Goal: Information Seeking & Learning: Learn about a topic

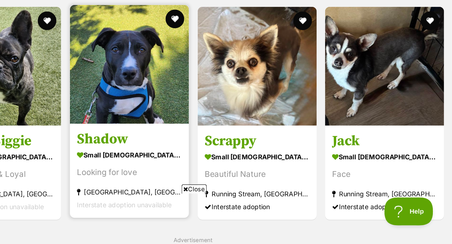
scroll to position [570, 0]
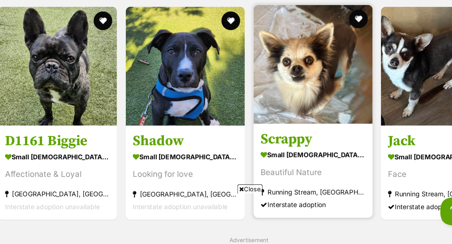
click at [330, 122] on img at bounding box center [321, 123] width 80 height 80
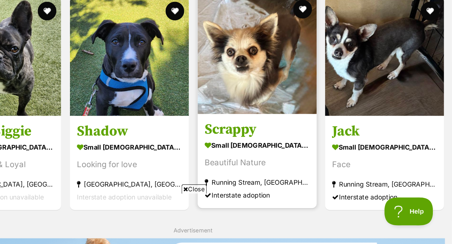
scroll to position [577, 0]
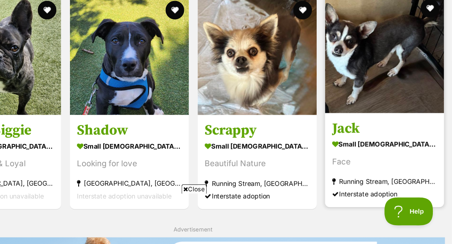
click at [388, 134] on img at bounding box center [407, 116] width 80 height 80
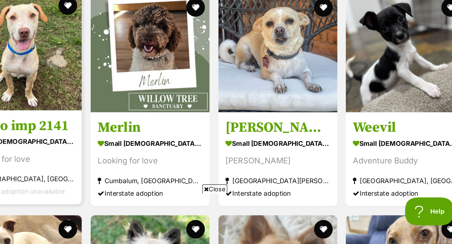
scroll to position [794, 0]
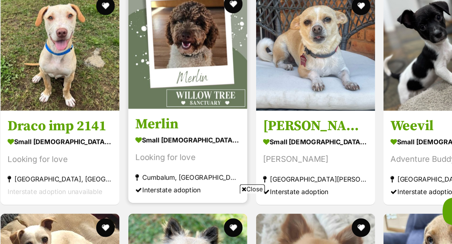
click at [242, 108] on img at bounding box center [235, 113] width 80 height 80
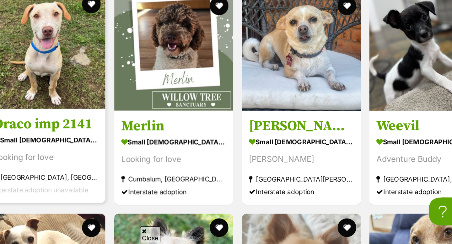
scroll to position [0, 0]
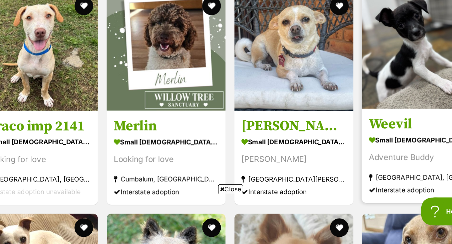
click at [385, 132] on img at bounding box center [407, 113] width 80 height 80
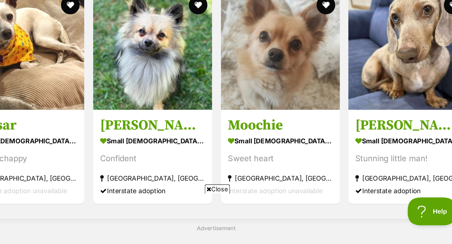
scroll to position [944, 0]
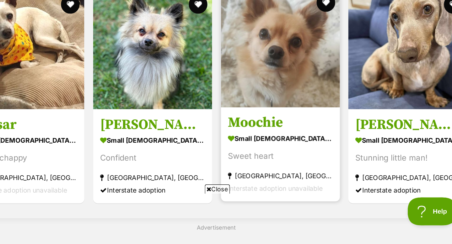
click at [314, 134] on img at bounding box center [321, 112] width 80 height 80
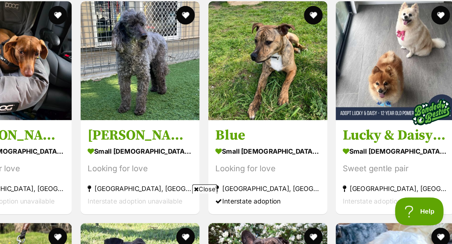
scroll to position [164, 0]
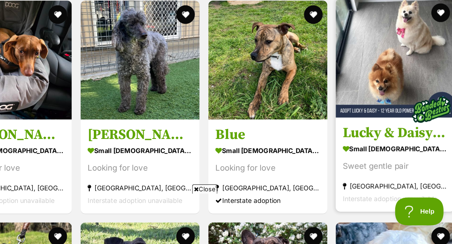
click at [404, 119] on img at bounding box center [407, 119] width 80 height 80
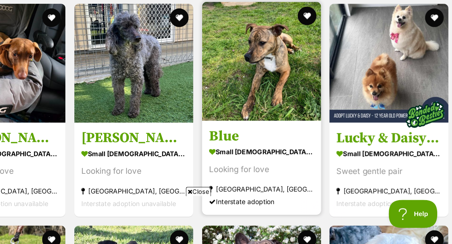
scroll to position [0, 0]
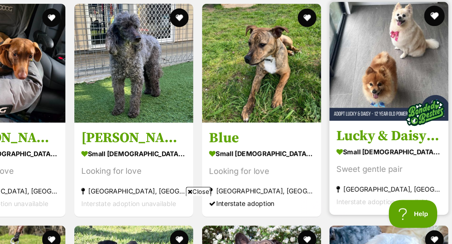
click at [438, 89] on button "favourite" at bounding box center [437, 89] width 14 height 14
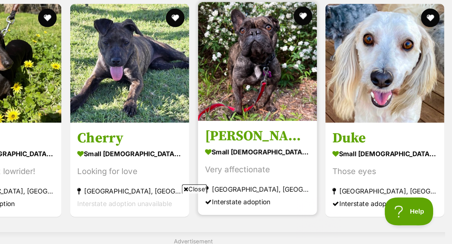
scroll to position [312, 0]
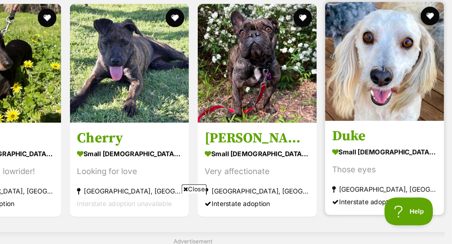
click at [425, 120] on img at bounding box center [407, 121] width 80 height 80
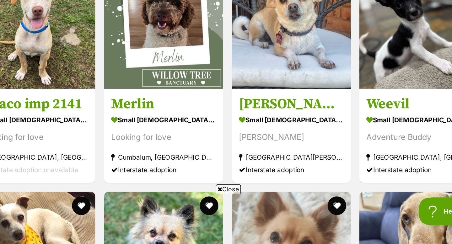
scroll to position [808, 0]
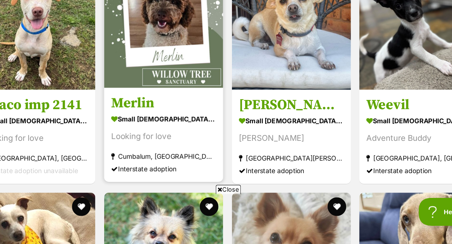
click at [230, 110] on img at bounding box center [235, 99] width 80 height 80
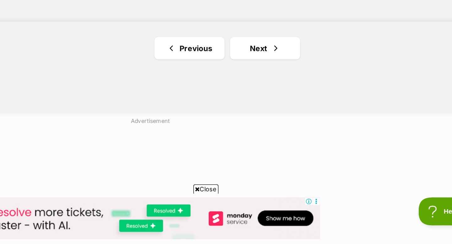
scroll to position [1187, 0]
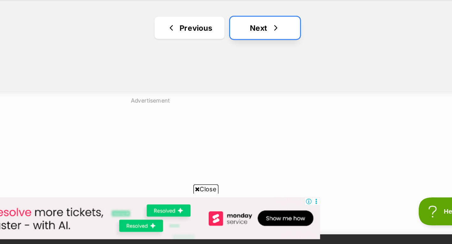
click at [297, 102] on link "Next" at bounding box center [303, 98] width 47 height 15
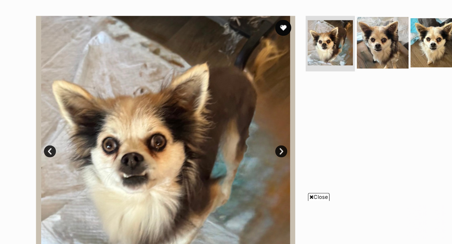
click at [330, 90] on img at bounding box center [328, 86] width 40 height 40
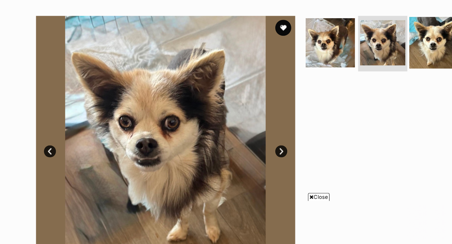
click at [370, 95] on img at bounding box center [369, 86] width 40 height 40
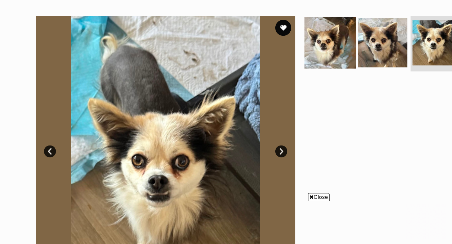
click at [281, 90] on img at bounding box center [287, 86] width 40 height 40
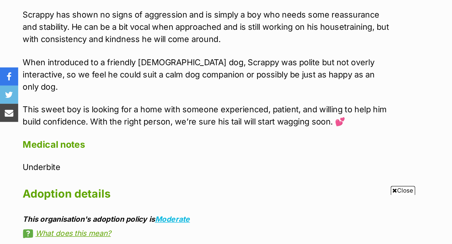
scroll to position [352, 0]
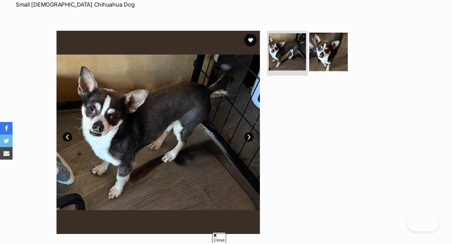
click at [289, 57] on img at bounding box center [287, 51] width 37 height 37
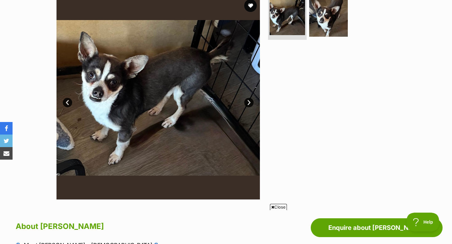
click at [247, 102] on link "Next" at bounding box center [248, 102] width 9 height 9
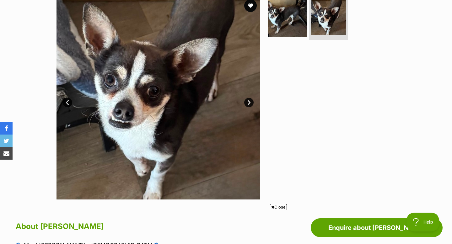
click at [248, 101] on link "Next" at bounding box center [248, 102] width 9 height 9
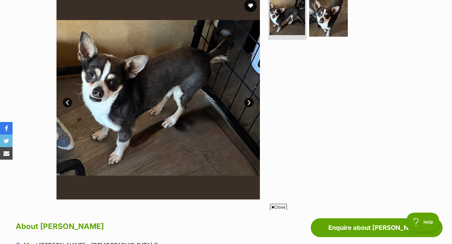
click at [249, 100] on link "Next" at bounding box center [248, 102] width 9 height 9
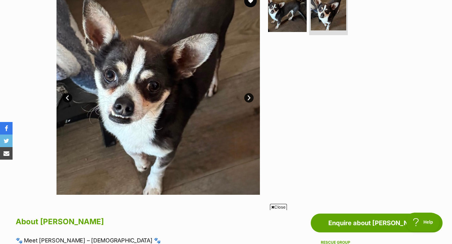
scroll to position [140, 0]
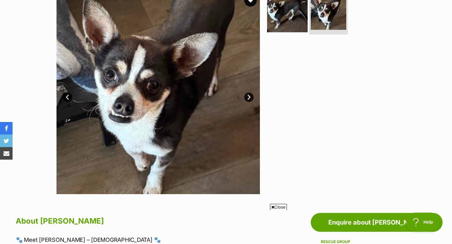
click at [283, 19] on img at bounding box center [287, 12] width 40 height 40
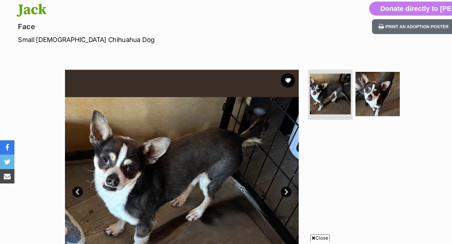
scroll to position [66, 0]
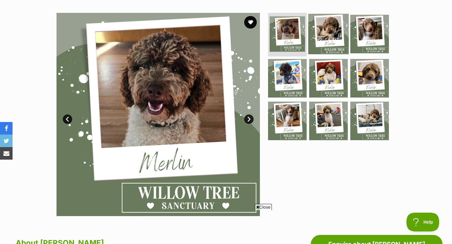
click at [327, 40] on img at bounding box center [328, 33] width 40 height 40
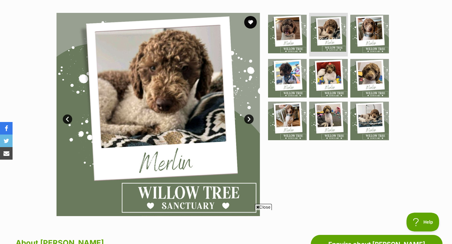
click at [248, 118] on link "Next" at bounding box center [248, 119] width 9 height 9
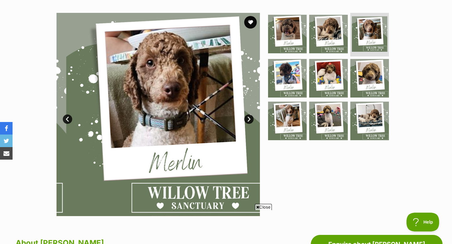
click at [248, 118] on link "Next" at bounding box center [248, 119] width 9 height 9
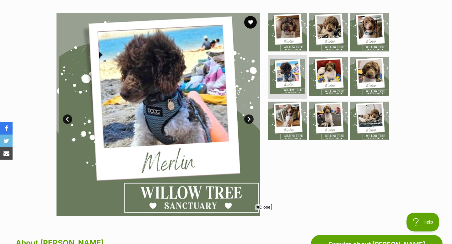
click at [249, 118] on link "Next" at bounding box center [248, 119] width 9 height 9
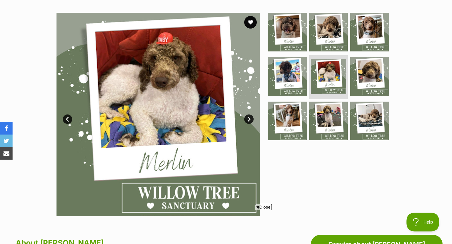
click at [249, 118] on link "Next" at bounding box center [248, 119] width 9 height 9
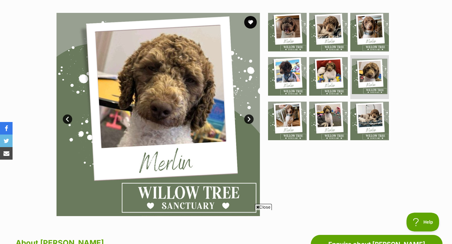
click at [249, 118] on link "Next" at bounding box center [248, 119] width 9 height 9
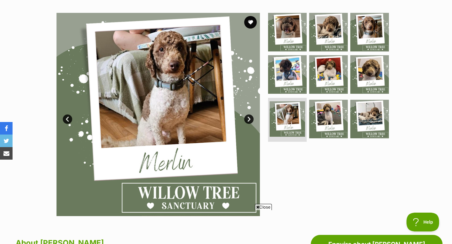
click at [249, 118] on link "Next" at bounding box center [248, 119] width 9 height 9
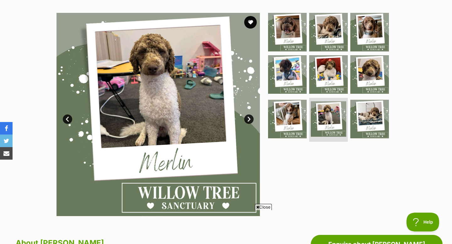
click at [249, 118] on link "Next" at bounding box center [248, 119] width 9 height 9
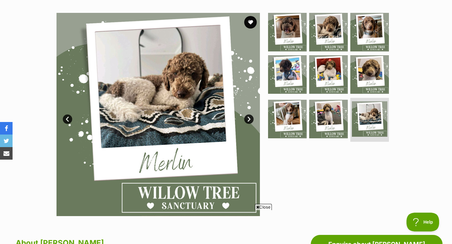
click at [249, 118] on link "Next" at bounding box center [248, 119] width 9 height 9
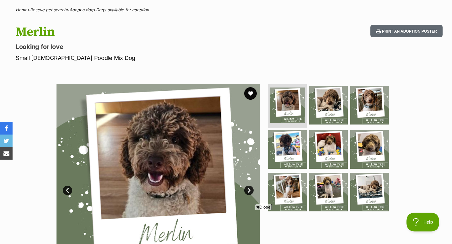
scroll to position [39, 0]
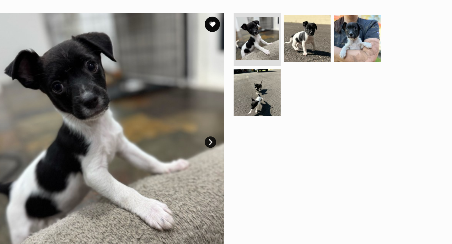
scroll to position [119, 0]
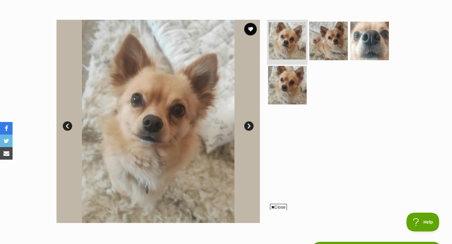
scroll to position [112, 0]
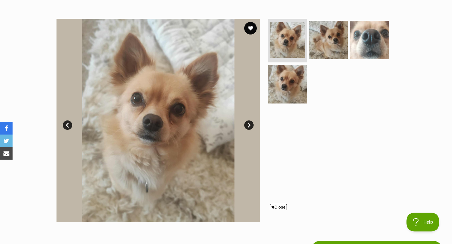
click at [249, 123] on link "Next" at bounding box center [248, 125] width 9 height 9
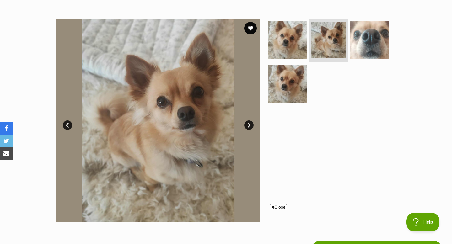
click at [251, 124] on link "Next" at bounding box center [248, 125] width 9 height 9
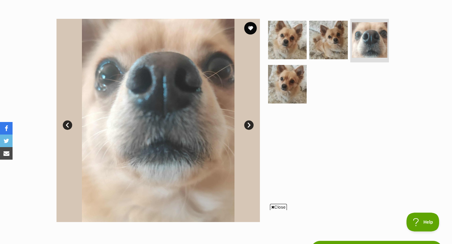
click at [250, 125] on link "Next" at bounding box center [248, 125] width 9 height 9
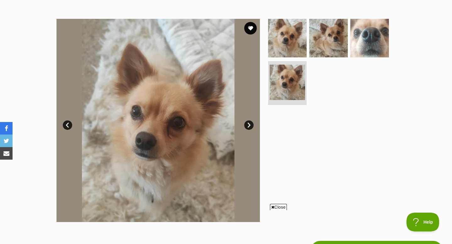
click at [250, 124] on link "Next" at bounding box center [248, 125] width 9 height 9
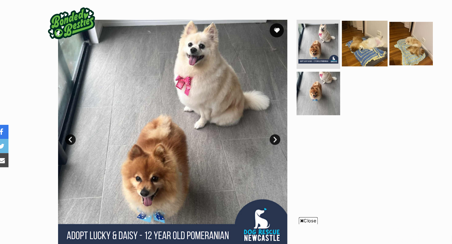
click at [322, 39] on img at bounding box center [328, 50] width 40 height 40
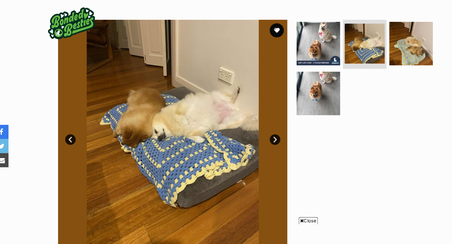
click at [248, 131] on link "Next" at bounding box center [248, 135] width 9 height 9
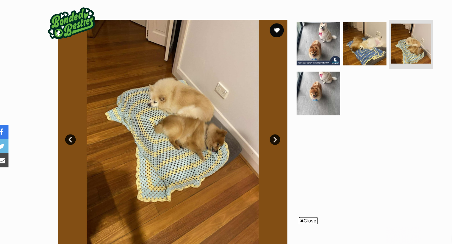
click at [248, 131] on link "Next" at bounding box center [248, 135] width 9 height 9
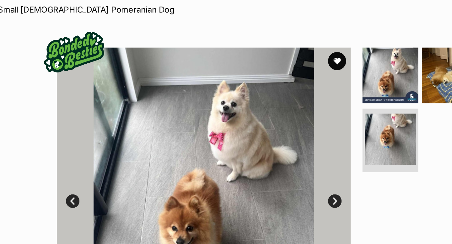
scroll to position [109, 0]
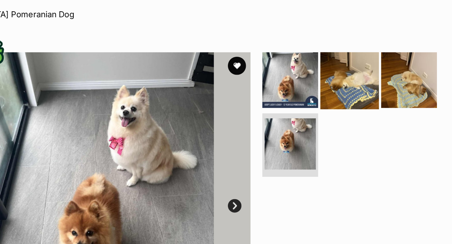
click at [323, 49] on img at bounding box center [328, 55] width 40 height 40
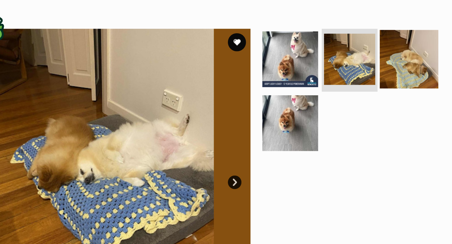
click at [362, 54] on img at bounding box center [369, 57] width 40 height 40
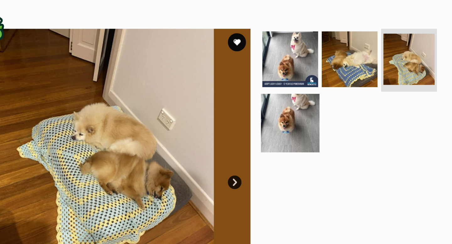
click at [278, 99] on img at bounding box center [287, 101] width 40 height 40
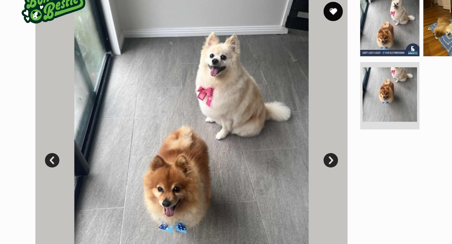
scroll to position [145, 0]
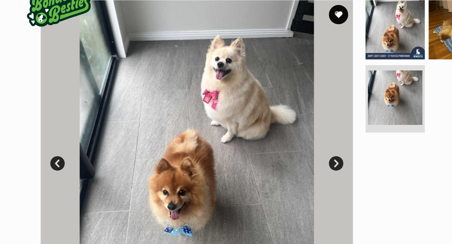
click at [250, 102] on link "Next" at bounding box center [248, 106] width 9 height 9
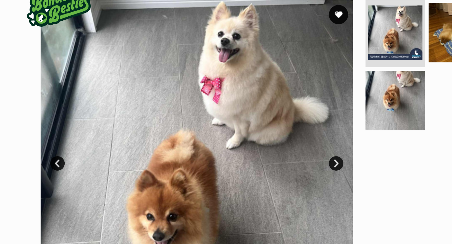
click at [67, 102] on link "Prev" at bounding box center [67, 106] width 9 height 9
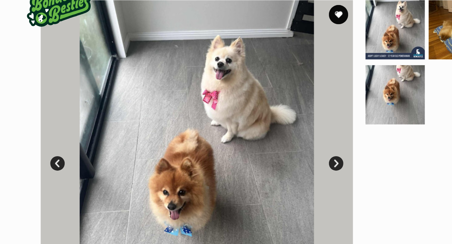
click at [67, 102] on link "Prev" at bounding box center [67, 106] width 9 height 9
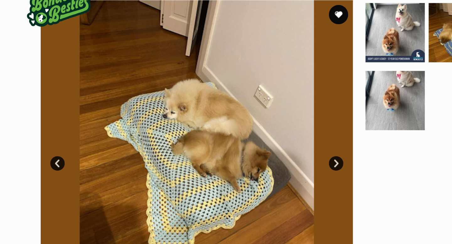
click at [67, 102] on link "Prev" at bounding box center [67, 106] width 9 height 9
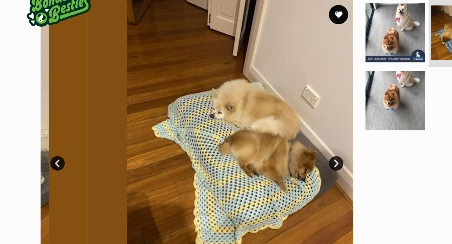
scroll to position [0, 0]
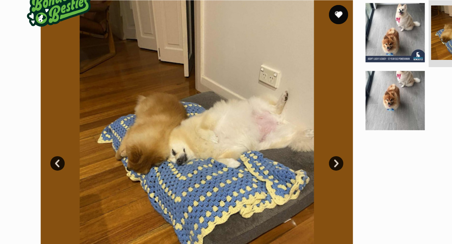
click at [67, 102] on link "Prev" at bounding box center [67, 106] width 9 height 9
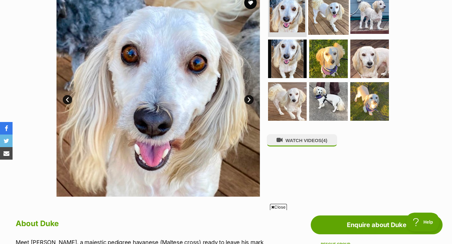
click at [333, 22] on img at bounding box center [328, 14] width 40 height 40
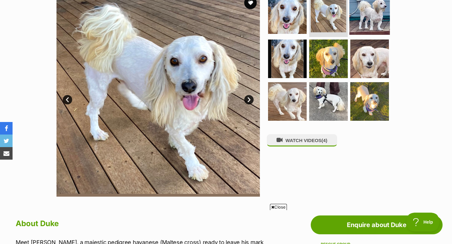
click at [365, 17] on img at bounding box center [369, 14] width 40 height 40
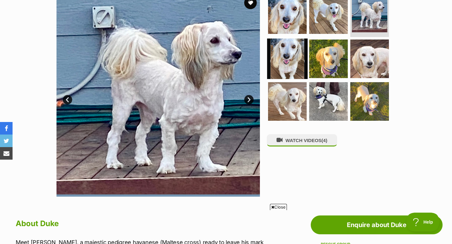
click at [295, 55] on img at bounding box center [287, 59] width 40 height 40
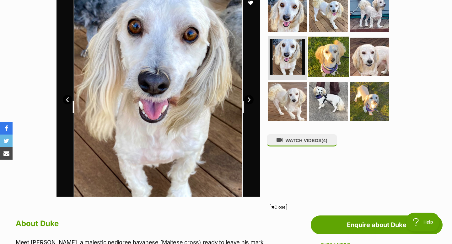
click at [322, 58] on img at bounding box center [328, 57] width 40 height 40
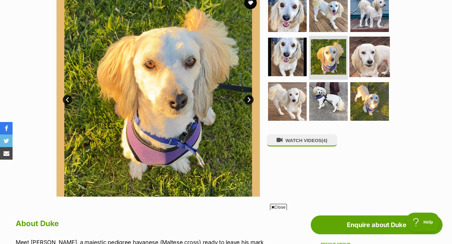
click at [353, 59] on img at bounding box center [369, 57] width 40 height 40
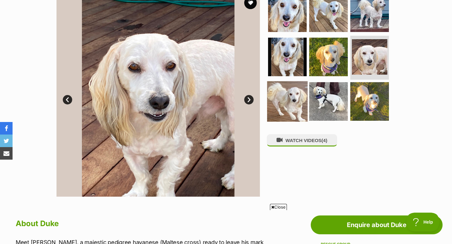
click at [287, 94] on img at bounding box center [287, 101] width 40 height 40
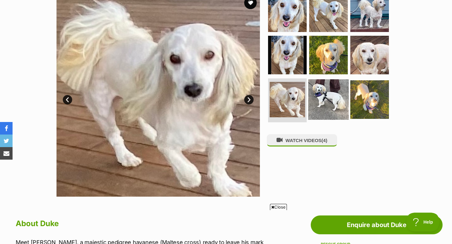
click at [326, 96] on img at bounding box center [328, 99] width 40 height 40
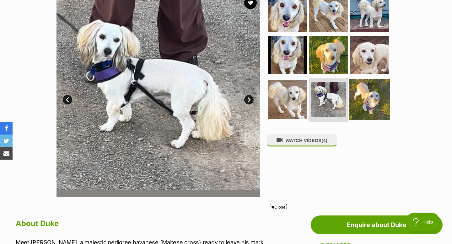
click at [364, 98] on img at bounding box center [369, 99] width 40 height 40
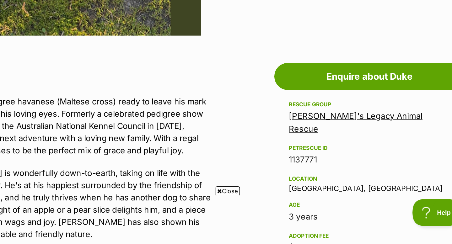
scroll to position [259, 0]
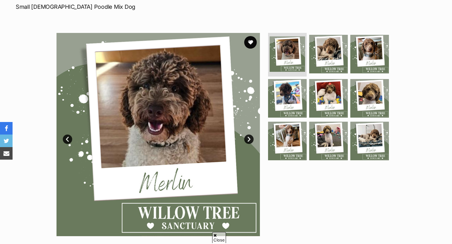
click at [250, 139] on link "Next" at bounding box center [248, 139] width 9 height 9
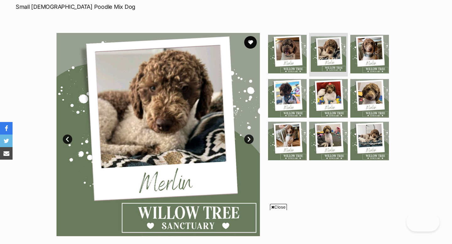
click at [251, 139] on link "Next" at bounding box center [248, 139] width 9 height 9
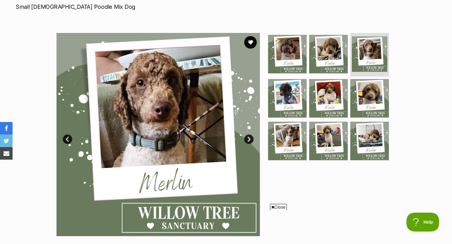
click at [251, 136] on link "Next" at bounding box center [248, 139] width 9 height 9
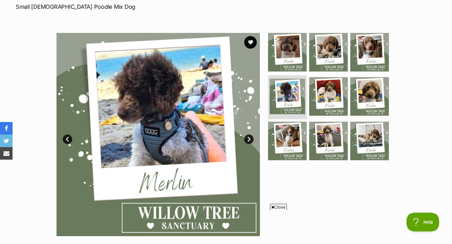
click at [251, 136] on link "Next" at bounding box center [248, 139] width 9 height 9
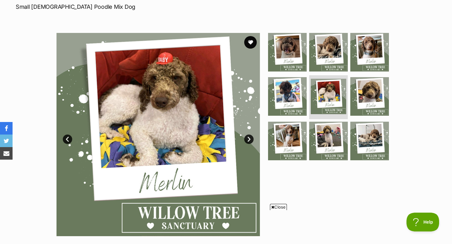
click at [251, 136] on link "Next" at bounding box center [248, 139] width 9 height 9
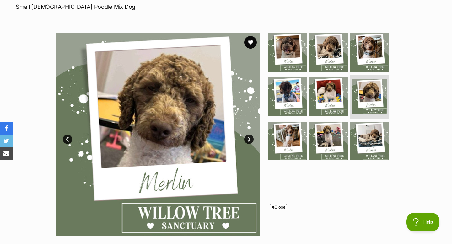
click at [251, 136] on link "Next" at bounding box center [248, 139] width 9 height 9
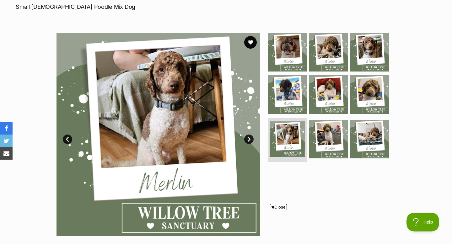
click at [251, 136] on link "Next" at bounding box center [248, 139] width 9 height 9
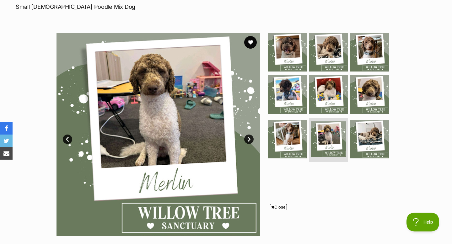
click at [251, 136] on link "Next" at bounding box center [248, 139] width 9 height 9
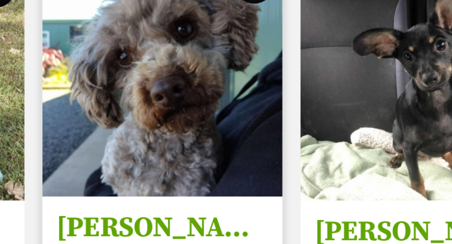
click at [250, 91] on img at bounding box center [235, 75] width 80 height 80
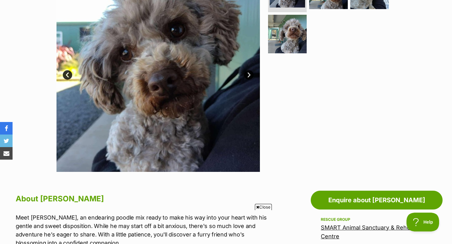
scroll to position [179, 0]
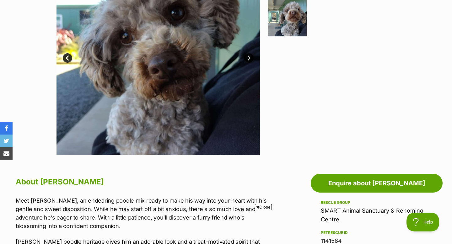
click at [248, 57] on link "Next" at bounding box center [248, 57] width 9 height 9
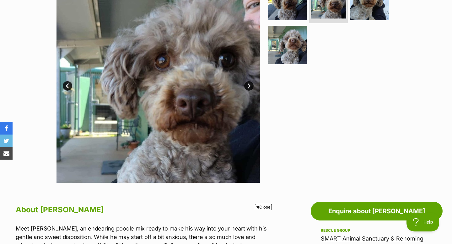
scroll to position [150, 0]
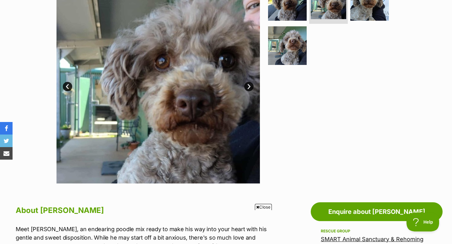
click at [250, 86] on link "Next" at bounding box center [248, 86] width 9 height 9
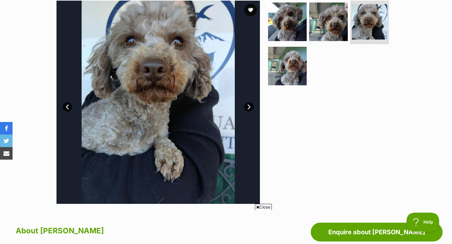
scroll to position [129, 0]
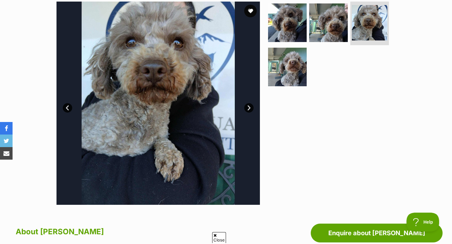
click at [249, 106] on link "Next" at bounding box center [248, 107] width 9 height 9
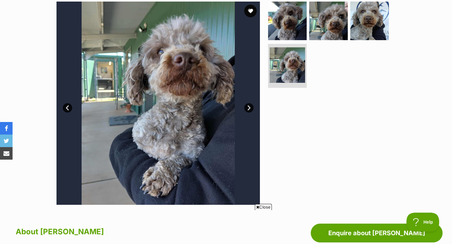
scroll to position [0, 0]
click at [249, 106] on link "Next" at bounding box center [248, 107] width 9 height 9
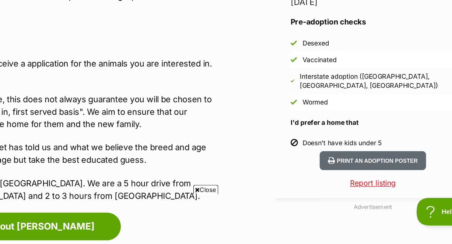
scroll to position [535, 0]
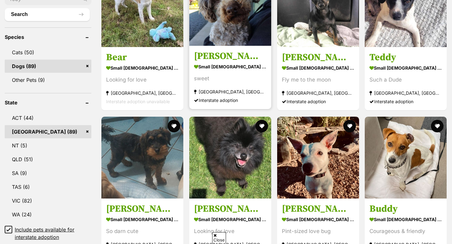
click at [237, 30] on img at bounding box center [230, 5] width 82 height 82
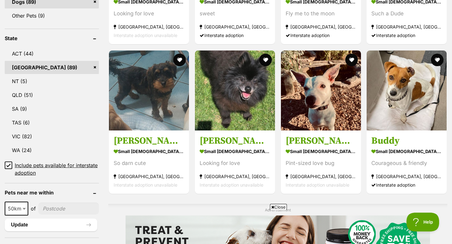
scroll to position [317, 0]
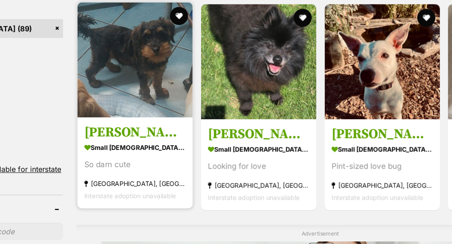
click at [158, 100] on img at bounding box center [149, 77] width 80 height 80
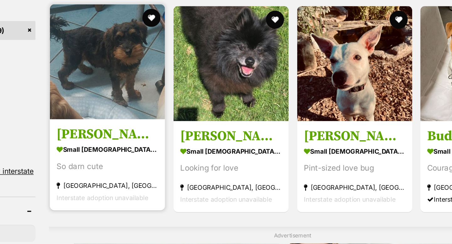
scroll to position [0, 0]
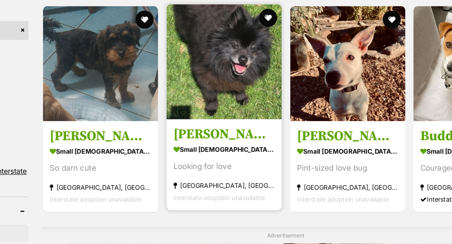
click at [236, 75] on img at bounding box center [235, 77] width 80 height 80
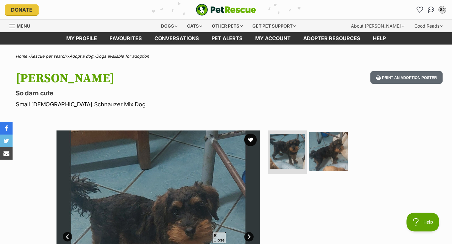
scroll to position [71, 0]
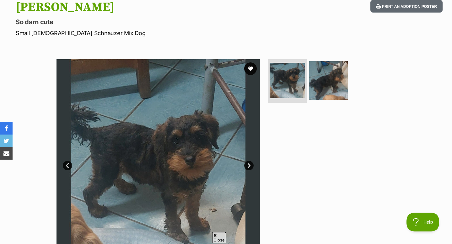
click at [249, 165] on link "Next" at bounding box center [248, 165] width 9 height 9
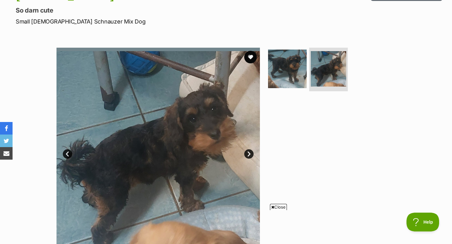
scroll to position [0, 0]
click at [249, 153] on link "Next" at bounding box center [248, 153] width 9 height 9
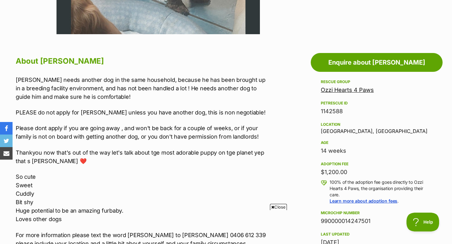
scroll to position [309, 0]
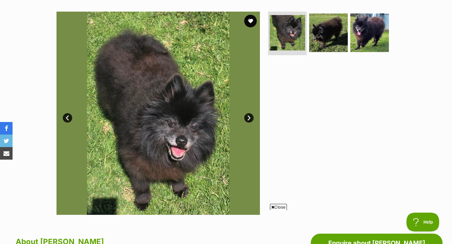
scroll to position [120, 0]
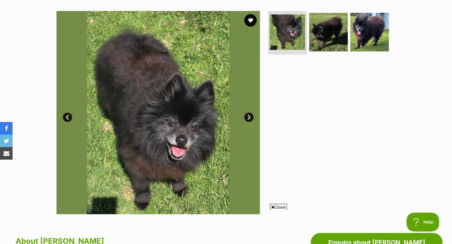
click at [249, 116] on link "Next" at bounding box center [248, 117] width 9 height 9
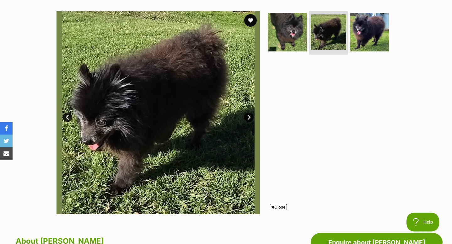
click at [249, 116] on link "Next" at bounding box center [248, 117] width 9 height 9
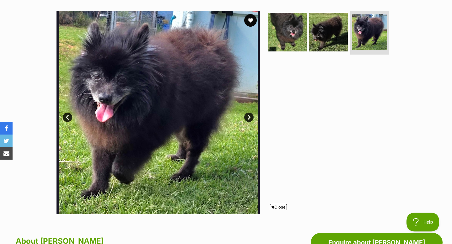
click at [249, 116] on link "Next" at bounding box center [248, 117] width 9 height 9
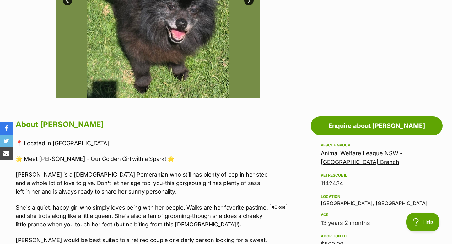
scroll to position [244, 0]
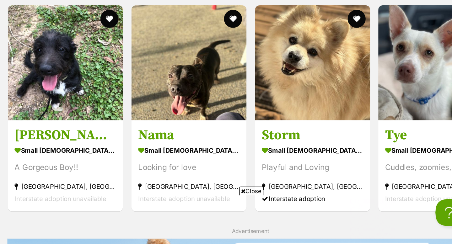
scroll to position [537, 0]
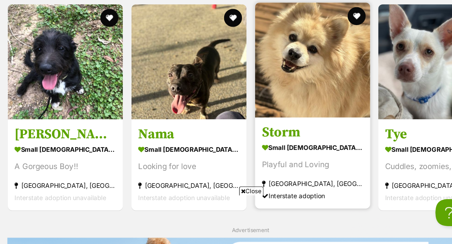
click at [311, 130] on img at bounding box center [321, 116] width 80 height 80
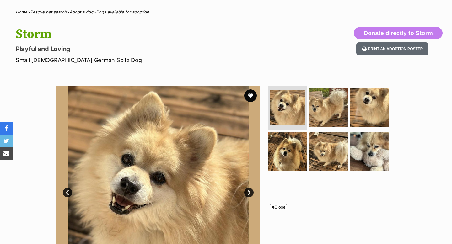
scroll to position [99, 0]
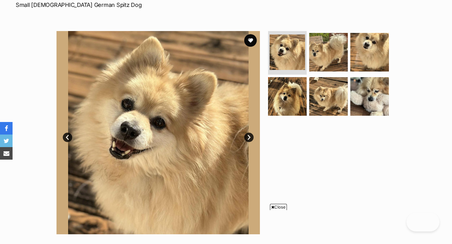
click at [247, 133] on link "Next" at bounding box center [248, 137] width 9 height 9
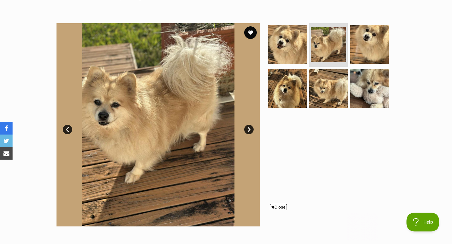
scroll to position [0, 0]
click at [249, 130] on link "Next" at bounding box center [248, 129] width 9 height 9
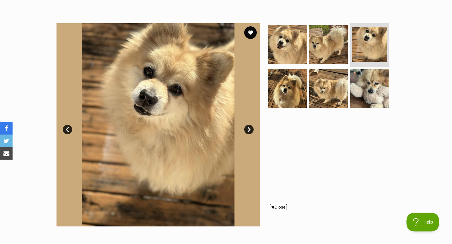
click at [250, 129] on link "Next" at bounding box center [248, 129] width 9 height 9
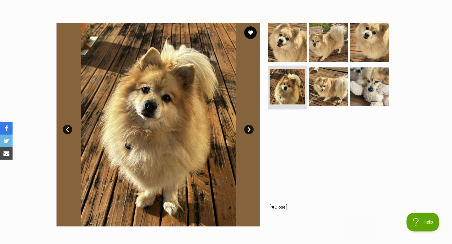
click at [250, 128] on link "Next" at bounding box center [248, 129] width 9 height 9
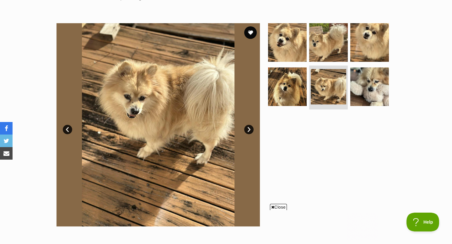
click at [250, 128] on link "Next" at bounding box center [248, 129] width 9 height 9
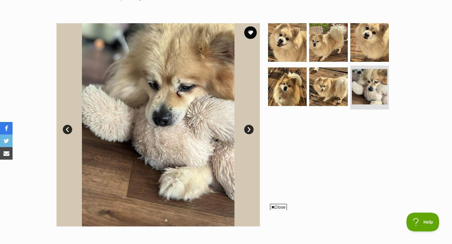
click at [250, 128] on link "Next" at bounding box center [248, 129] width 9 height 9
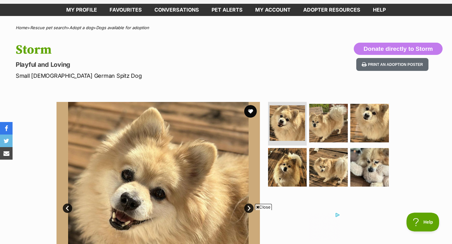
scroll to position [14, 0]
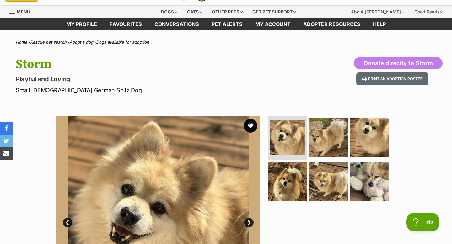
click at [250, 125] on button "favourite" at bounding box center [251, 126] width 14 height 14
click at [125, 26] on link "Favourites" at bounding box center [125, 24] width 45 height 12
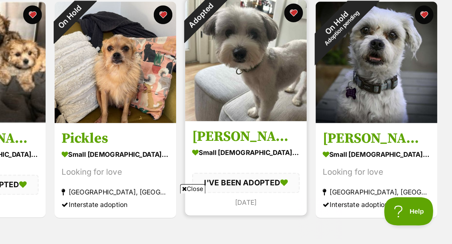
scroll to position [198, 0]
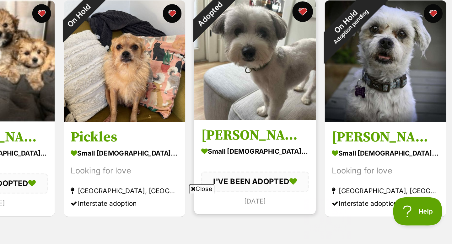
click at [346, 87] on button "favourite" at bounding box center [346, 89] width 14 height 14
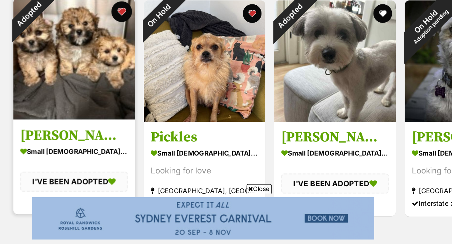
scroll to position [0, 0]
click at [170, 88] on button "favourite" at bounding box center [171, 89] width 14 height 14
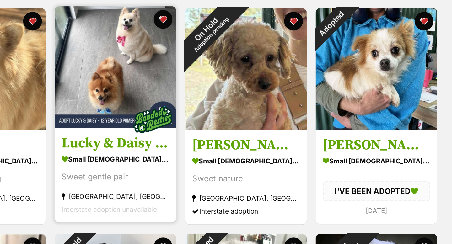
scroll to position [122, 0]
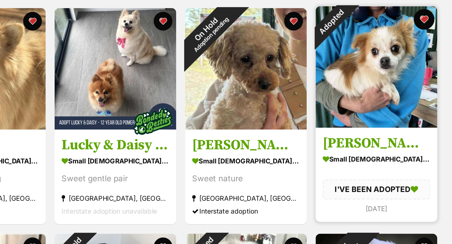
click at [434, 13] on button "favourite" at bounding box center [433, 14] width 14 height 14
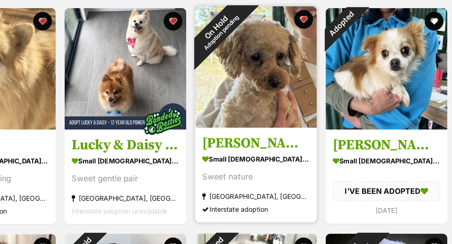
click at [321, 59] on img at bounding box center [313, 45] width 81 height 81
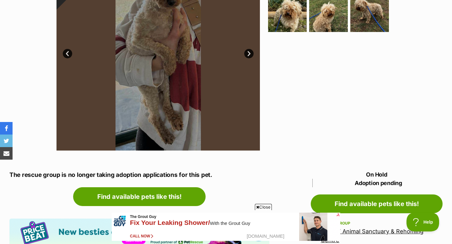
scroll to position [76, 0]
